Goal: Information Seeking & Learning: Learn about a topic

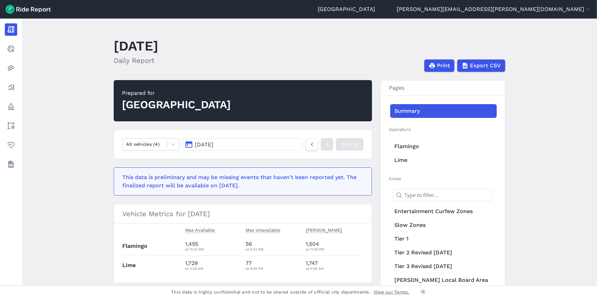
click at [352, 290] on footer "This data is highly confidential and not to be shared outside of official city …" at bounding box center [298, 292] width 597 height 12
click at [298, 47] on header "[DATE] Daily Report Print Export CSV" at bounding box center [314, 53] width 400 height 37
click at [17, 52] on link "Realtime" at bounding box center [11, 49] width 12 height 12
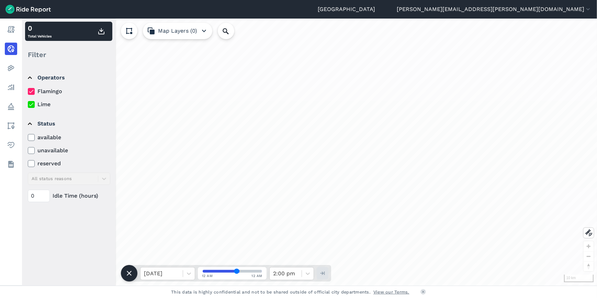
click at [17, 69] on link "Heatmaps" at bounding box center [11, 68] width 12 height 12
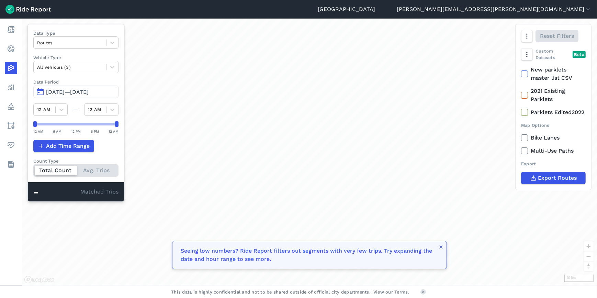
click at [17, 91] on link "Analyze" at bounding box center [11, 87] width 12 height 12
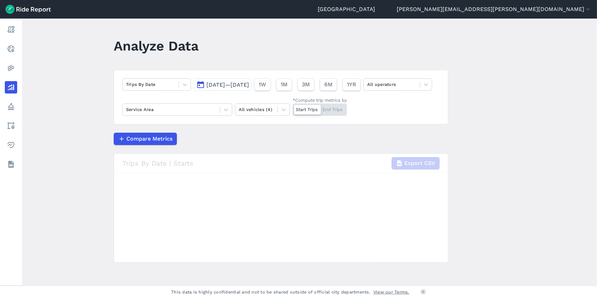
click at [7, 103] on icon at bounding box center [11, 106] width 8 height 8
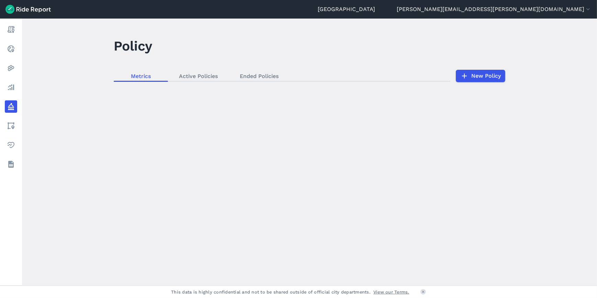
click at [17, 86] on link "Analyze" at bounding box center [11, 87] width 12 height 12
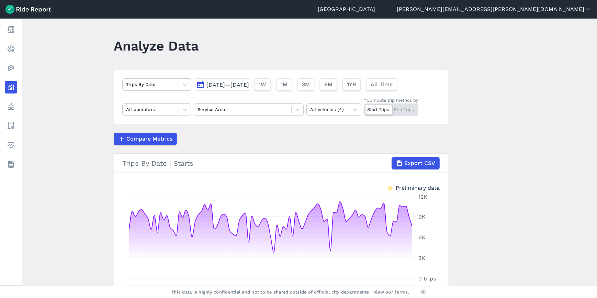
click at [22, 58] on nav "Report Realtime Heatmaps Analyze Policy Areas Health Datasets" at bounding box center [11, 97] width 22 height 157
click at [17, 65] on link "Heatmaps" at bounding box center [11, 68] width 12 height 12
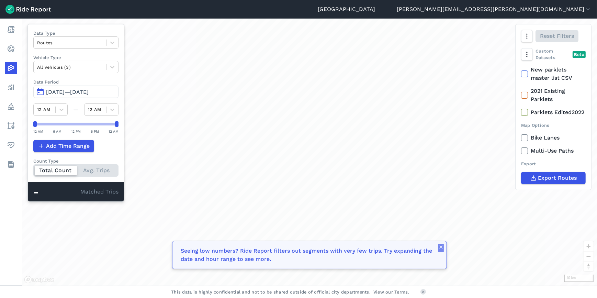
click at [439, 245] on icon "button" at bounding box center [440, 246] width 5 height 5
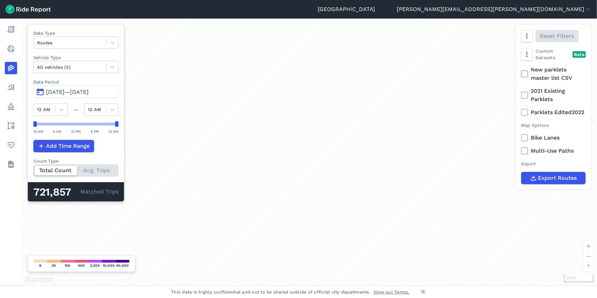
click at [59, 44] on div at bounding box center [70, 43] width 66 height 8
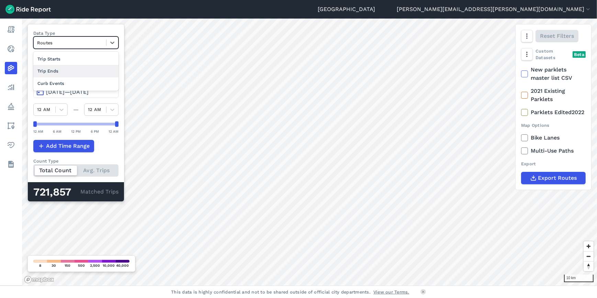
click at [55, 68] on div "Trip Ends" at bounding box center [75, 71] width 85 height 12
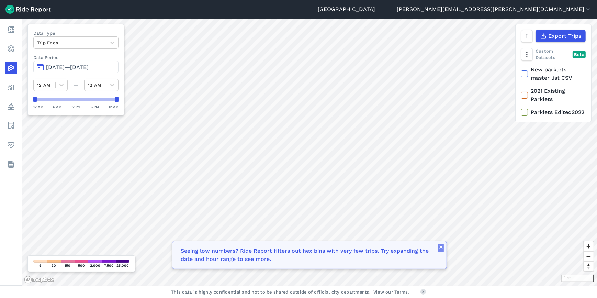
click at [440, 248] on icon "button" at bounding box center [440, 246] width 5 height 5
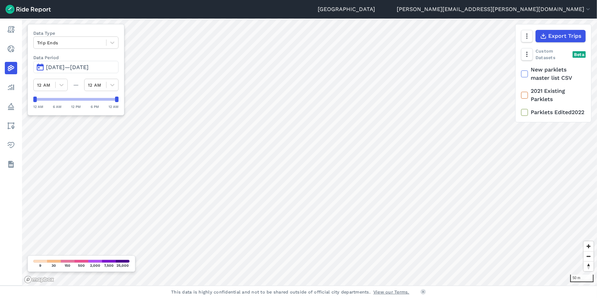
click at [63, 64] on span "[DATE]—[DATE]" at bounding box center [67, 67] width 43 height 7
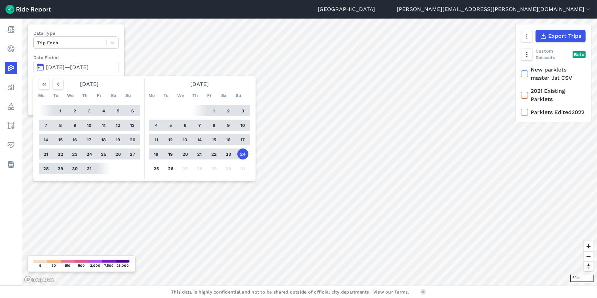
click at [60, 83] on icon "button" at bounding box center [58, 84] width 7 height 7
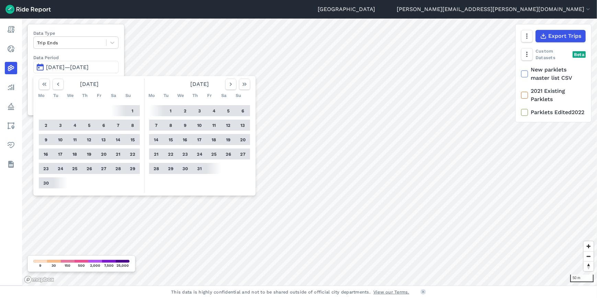
click at [60, 83] on icon "button" at bounding box center [58, 84] width 7 height 7
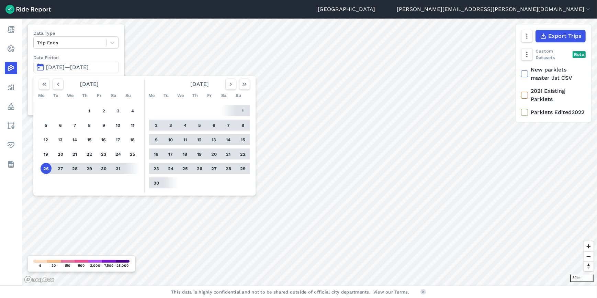
click at [58, 86] on icon "button" at bounding box center [58, 84] width 7 height 7
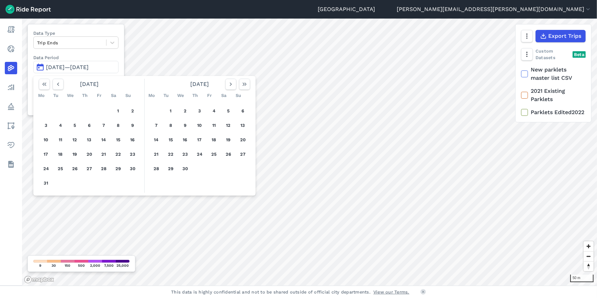
click at [116, 110] on button "1" at bounding box center [118, 110] width 11 height 11
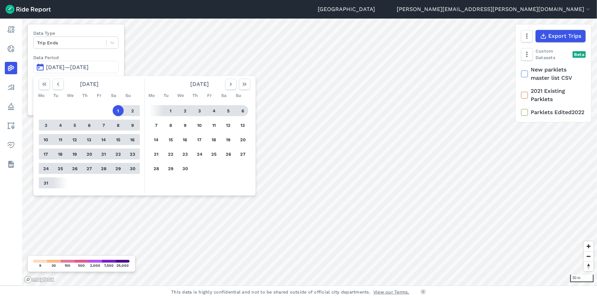
click at [247, 86] on icon "button" at bounding box center [244, 84] width 7 height 7
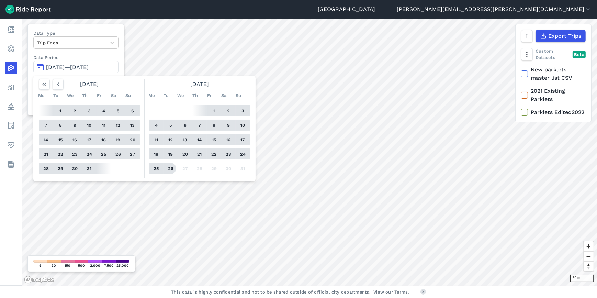
drag, startPoint x: 173, startPoint y: 168, endPoint x: 282, endPoint y: 168, distance: 108.6
click at [173, 168] on button "26" at bounding box center [170, 168] width 11 height 11
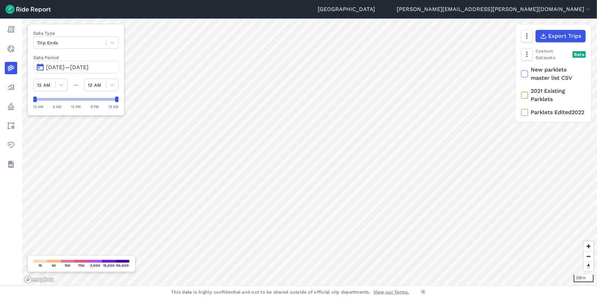
click at [61, 80] on div at bounding box center [62, 85] width 12 height 12
click at [63, 62] on button "[DATE]—[DATE]" at bounding box center [75, 67] width 85 height 12
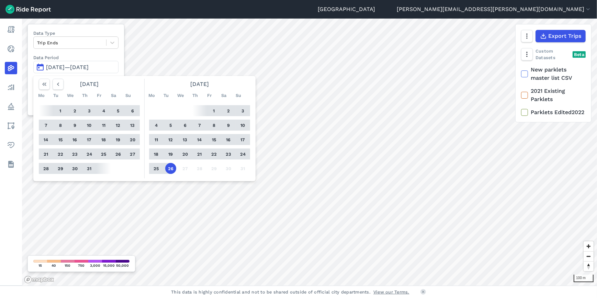
click at [212, 111] on button "1" at bounding box center [214, 110] width 11 height 11
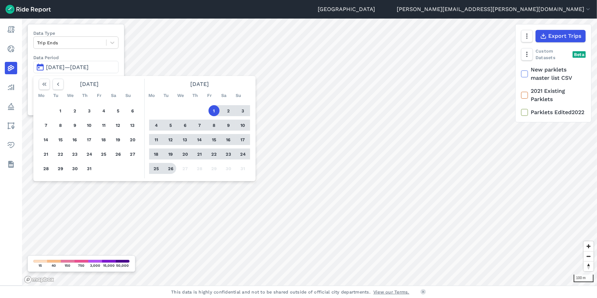
click at [170, 169] on button "26" at bounding box center [170, 168] width 11 height 11
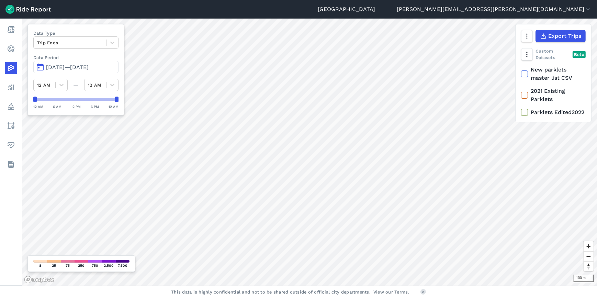
click at [60, 84] on icon at bounding box center [61, 84] width 7 height 7
click at [43, 159] on div "6 AM" at bounding box center [50, 162] width 34 height 12
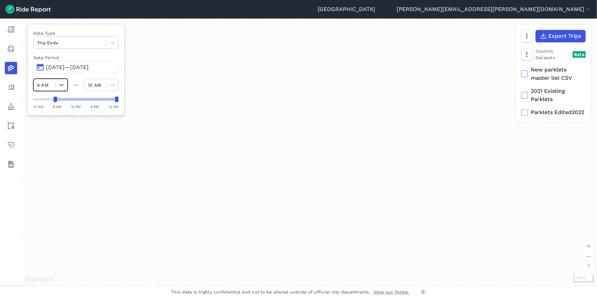
click at [108, 87] on div at bounding box center [113, 85] width 12 height 12
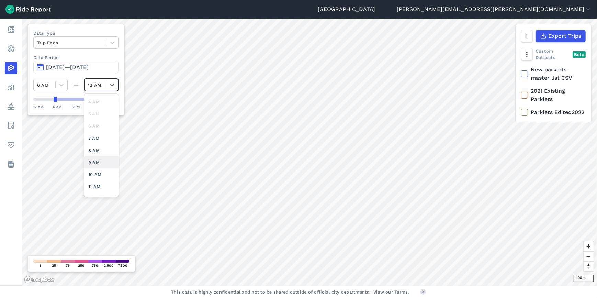
scroll to position [37, 0]
click at [101, 159] on div "9 AM" at bounding box center [101, 161] width 34 height 12
click at [89, 66] on span "[DATE]—[DATE]" at bounding box center [67, 67] width 43 height 7
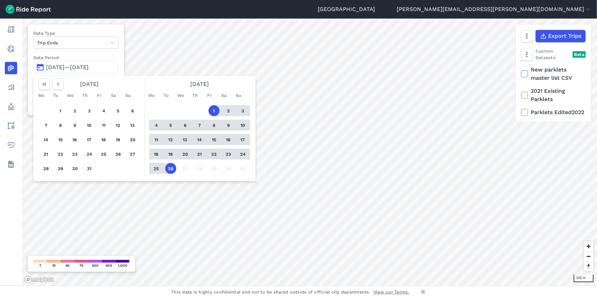
click at [216, 111] on button "1" at bounding box center [214, 110] width 11 height 11
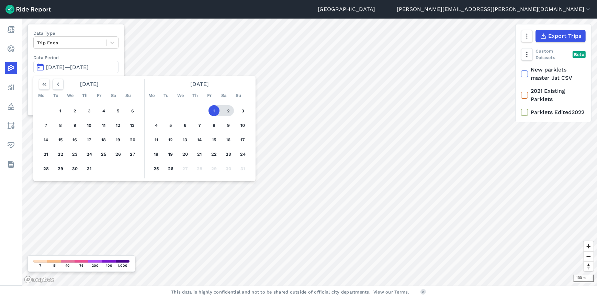
click at [228, 110] on button "2" at bounding box center [228, 110] width 11 height 11
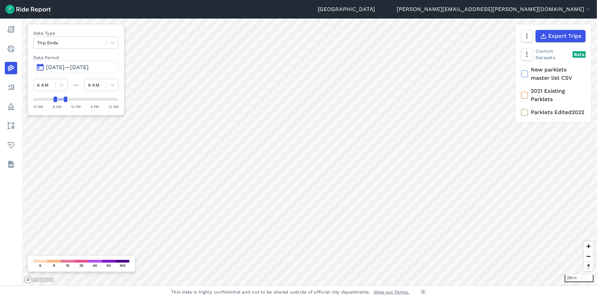
click at [113, 41] on icon at bounding box center [112, 42] width 7 height 7
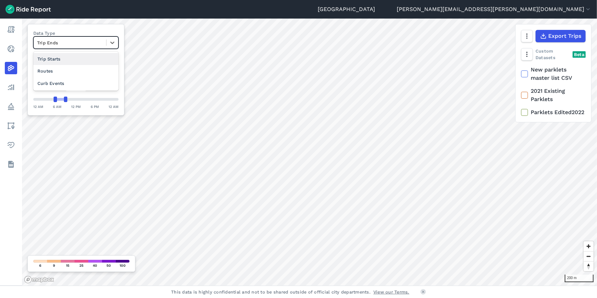
click at [67, 59] on div "Trip Starts" at bounding box center [75, 59] width 85 height 12
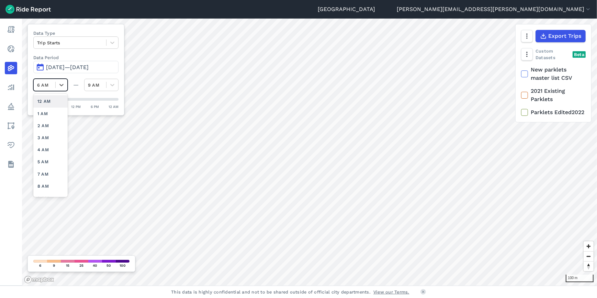
click at [63, 85] on icon at bounding box center [61, 85] width 4 height 2
click at [68, 113] on div "Data Type Trip Starts Data Period [DATE]—[DATE] option 2 AM focused, 3 of 24. 2…" at bounding box center [75, 69] width 97 height 91
click at [65, 86] on div at bounding box center [62, 85] width 12 height 12
click at [52, 141] on div "7 PM" at bounding box center [50, 141] width 34 height 12
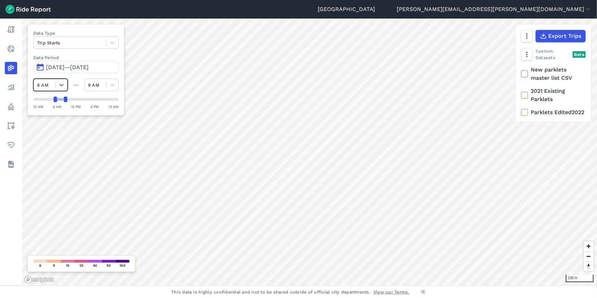
click at [60, 86] on icon at bounding box center [61, 84] width 7 height 7
click at [61, 86] on icon at bounding box center [61, 85] width 4 height 2
click at [67, 81] on div at bounding box center [62, 85] width 12 height 12
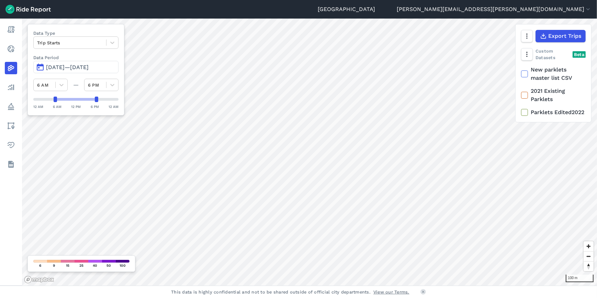
drag, startPoint x: 72, startPoint y: 99, endPoint x: 95, endPoint y: 102, distance: 23.3
click at [95, 102] on div "12 AM 6 AM 12 PM 6 PM 12 AM" at bounding box center [75, 103] width 85 height 13
drag, startPoint x: 55, startPoint y: 98, endPoint x: 85, endPoint y: 101, distance: 30.4
click at [85, 101] on div at bounding box center [86, 99] width 3 height 5
drag, startPoint x: 96, startPoint y: 100, endPoint x: 101, endPoint y: 100, distance: 4.5
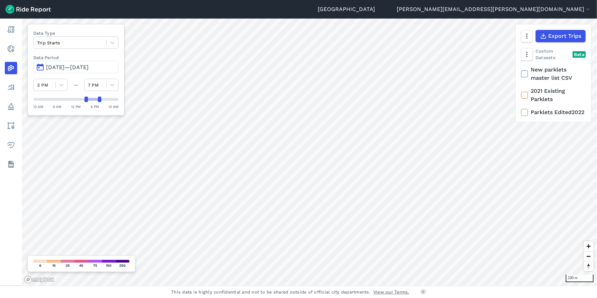
click at [101, 100] on div at bounding box center [99, 99] width 3 height 5
click at [97, 99] on div at bounding box center [75, 99] width 85 height 5
click at [90, 100] on div at bounding box center [89, 99] width 3 height 5
drag, startPoint x: 100, startPoint y: 100, endPoint x: 96, endPoint y: 100, distance: 4.1
click at [96, 100] on div at bounding box center [96, 99] width 3 height 5
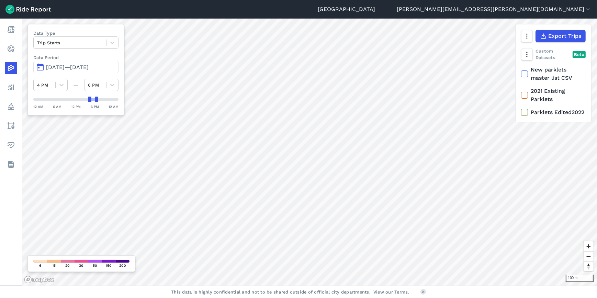
click at [108, 41] on div at bounding box center [113, 43] width 12 height 12
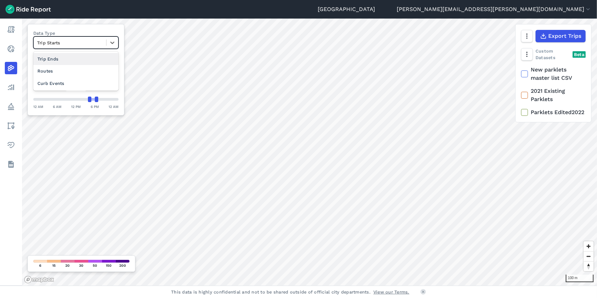
click at [76, 58] on div "Trip Ends" at bounding box center [75, 59] width 85 height 12
click at [107, 41] on div at bounding box center [113, 43] width 12 height 12
click at [76, 61] on div "Trip Starts" at bounding box center [75, 59] width 85 height 12
